Goal: Information Seeking & Learning: Learn about a topic

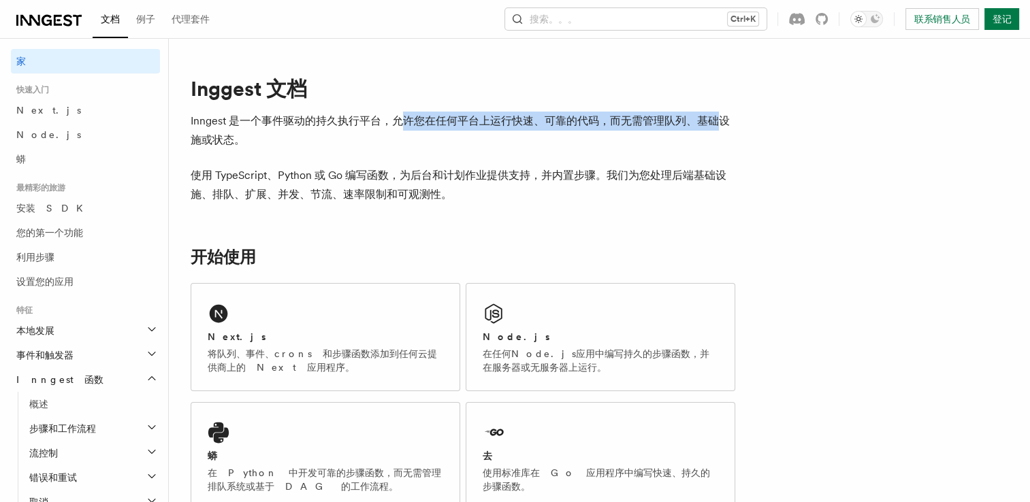
drag, startPoint x: 408, startPoint y: 113, endPoint x: 719, endPoint y: 117, distance: 311.2
click at [719, 117] on p "Inngest 是一个事件驱动的持久执行平台，允许您在任何平台上运行快速、可靠的代码，而无需管理队列、基础设施或状态。" at bounding box center [463, 131] width 545 height 38
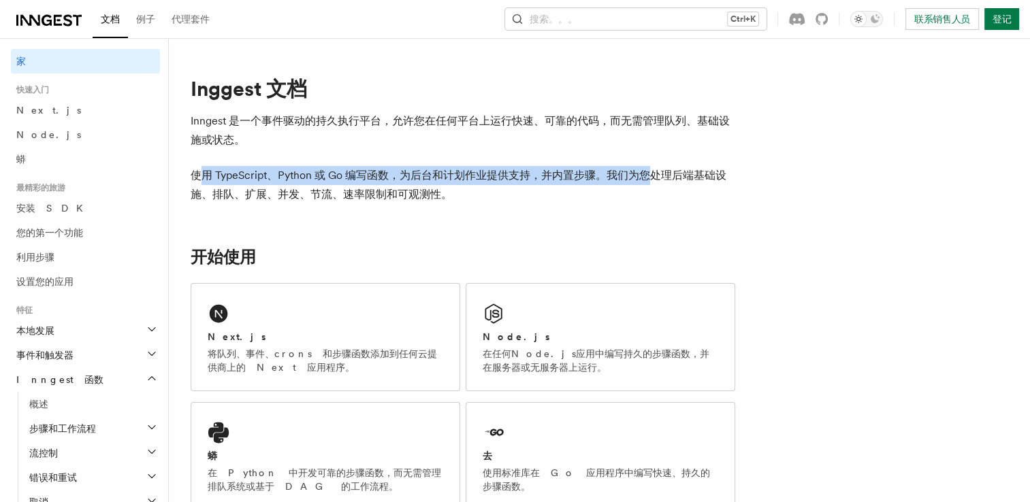
drag, startPoint x: 206, startPoint y: 181, endPoint x: 648, endPoint y: 159, distance: 443.1
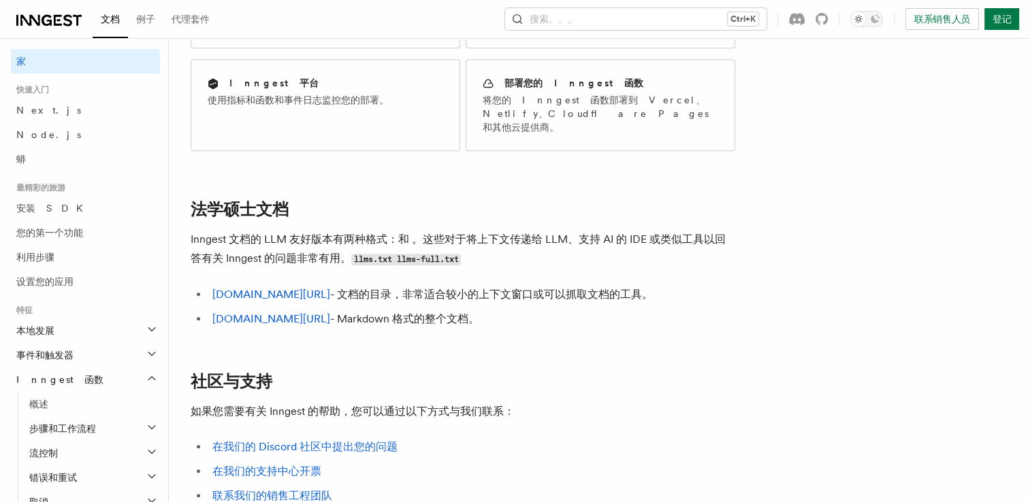
scroll to position [1089, 0]
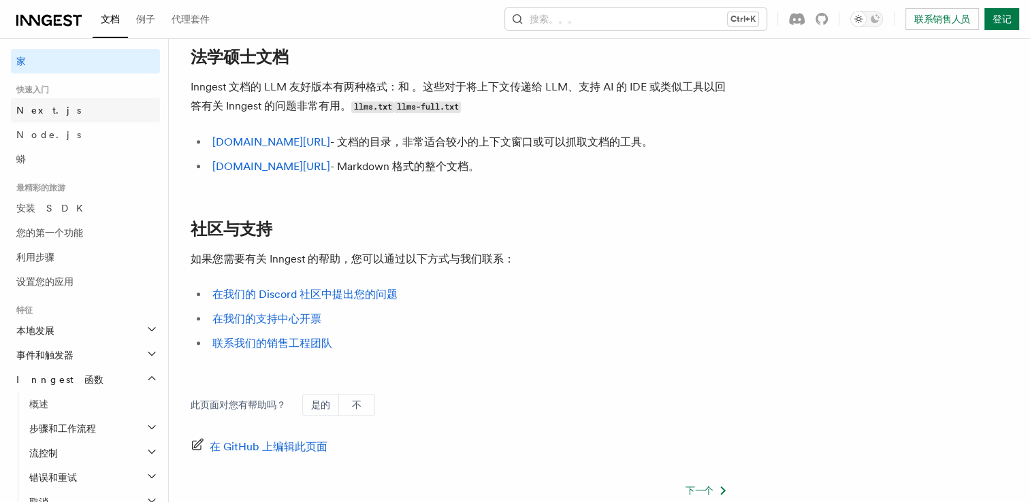
click at [38, 116] on span "Next.js" at bounding box center [48, 110] width 65 height 14
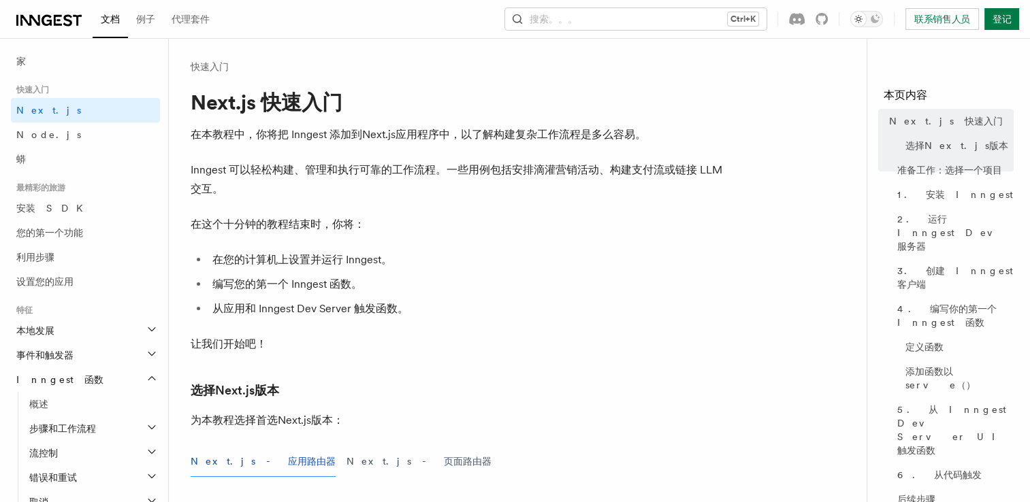
click at [46, 135] on span "Node.js" at bounding box center [48, 134] width 65 height 11
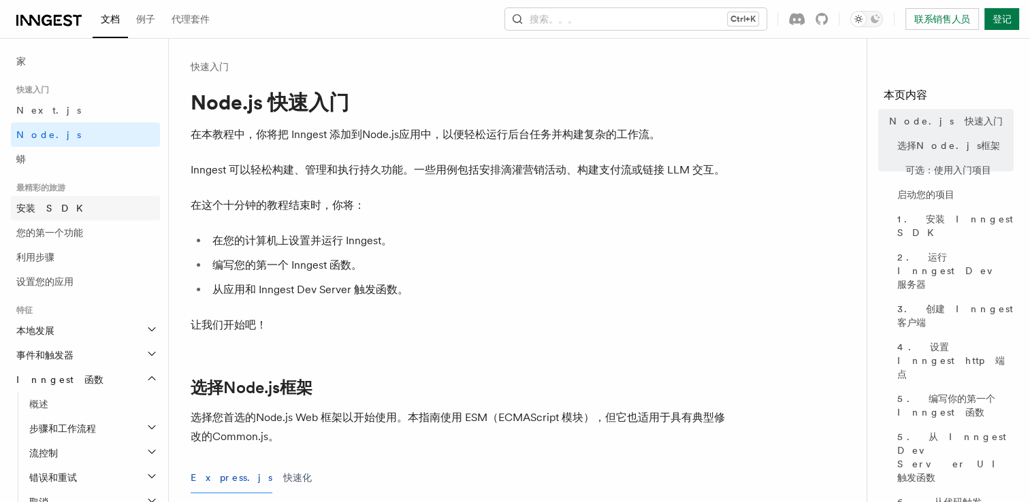
click at [53, 203] on span "安装 SDK" at bounding box center [53, 208] width 75 height 11
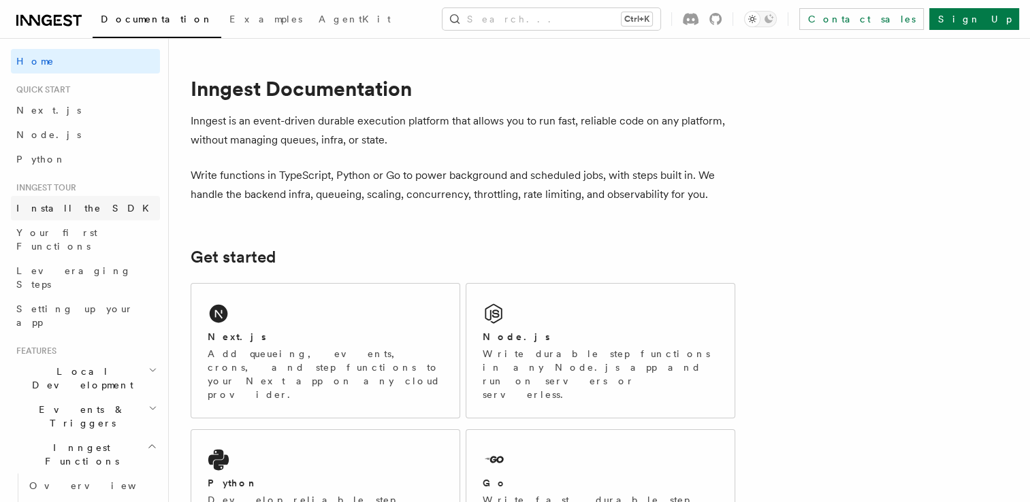
click at [52, 205] on span "Install the SDK" at bounding box center [86, 208] width 141 height 11
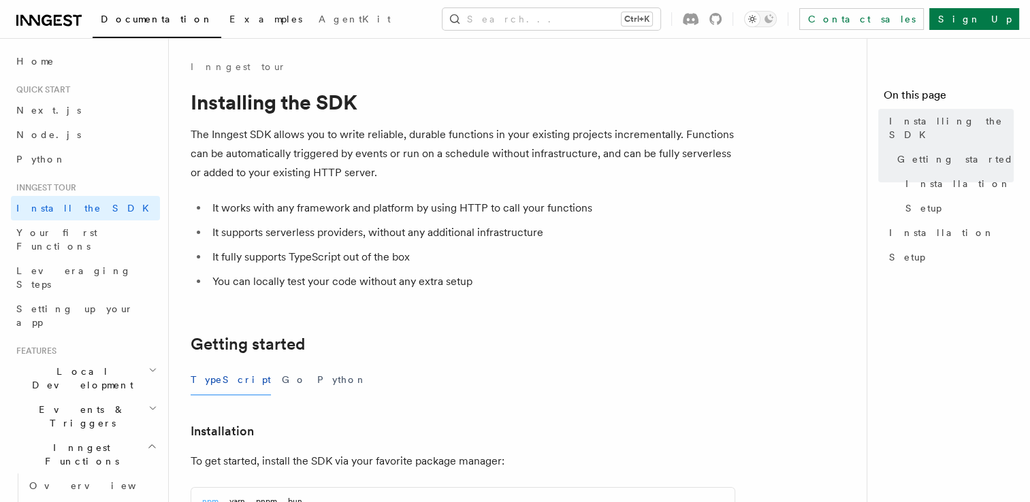
click at [229, 23] on span "Examples" at bounding box center [265, 19] width 73 height 11
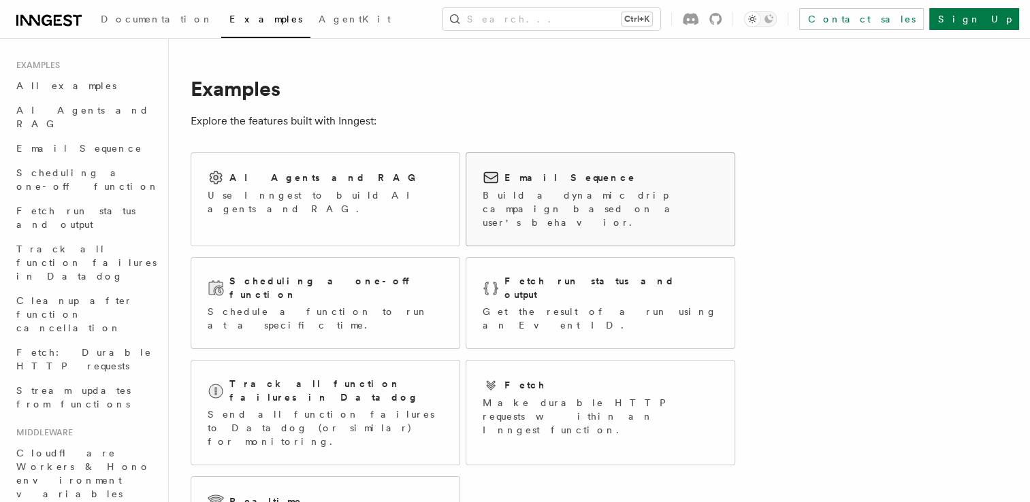
click at [555, 195] on p "Build a dynamic drip campaign based on a user's behavior." at bounding box center [601, 209] width 236 height 41
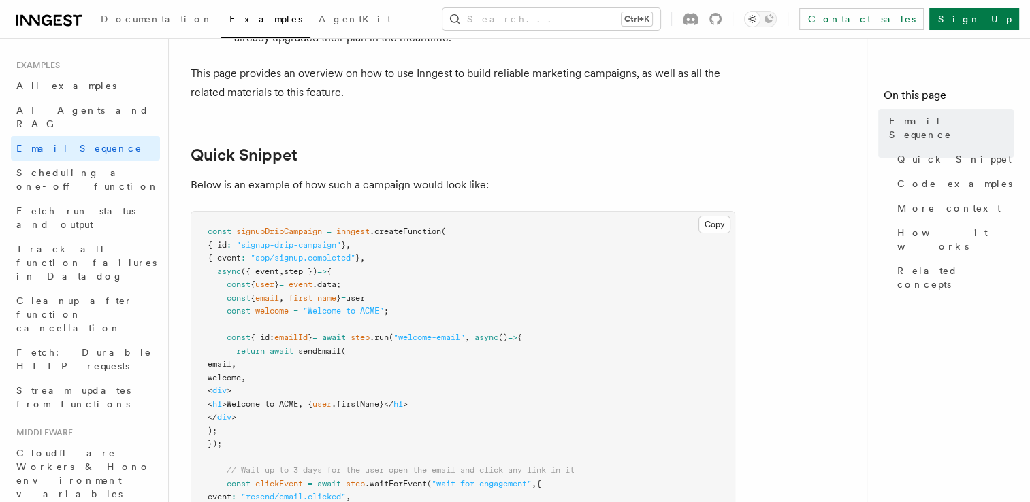
scroll to position [340, 0]
